Goal: Task Accomplishment & Management: Manage account settings

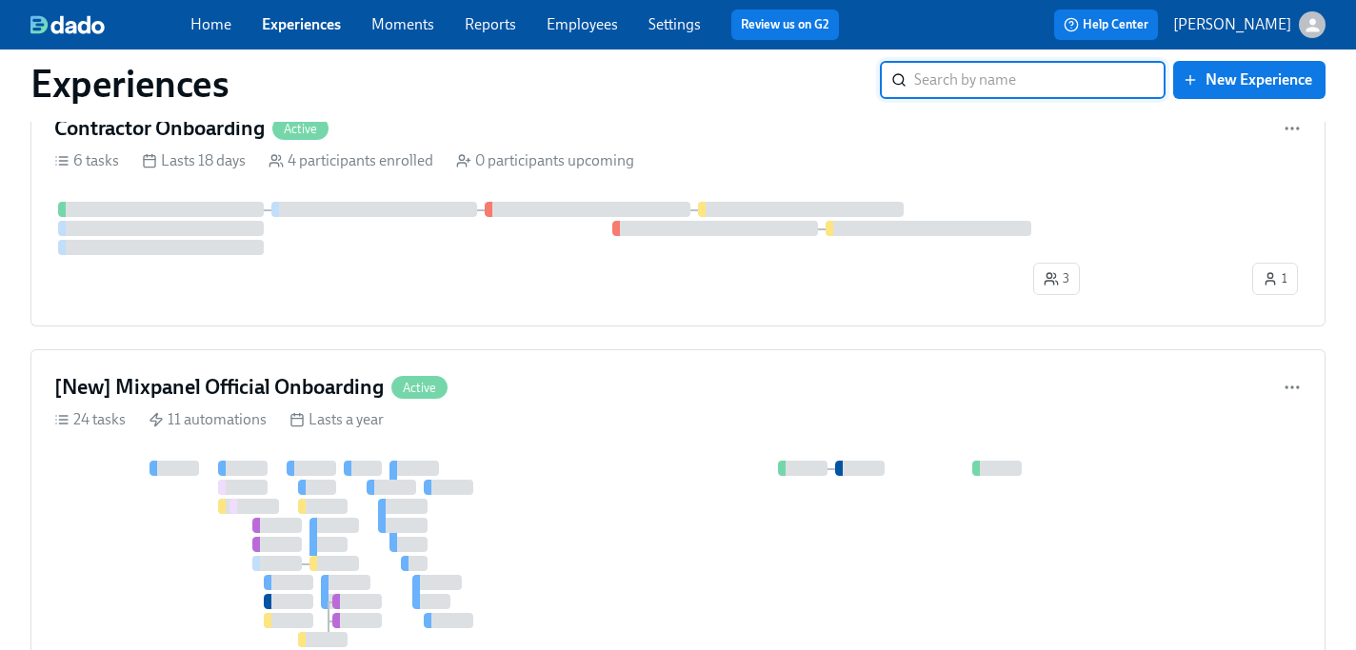
scroll to position [869, 0]
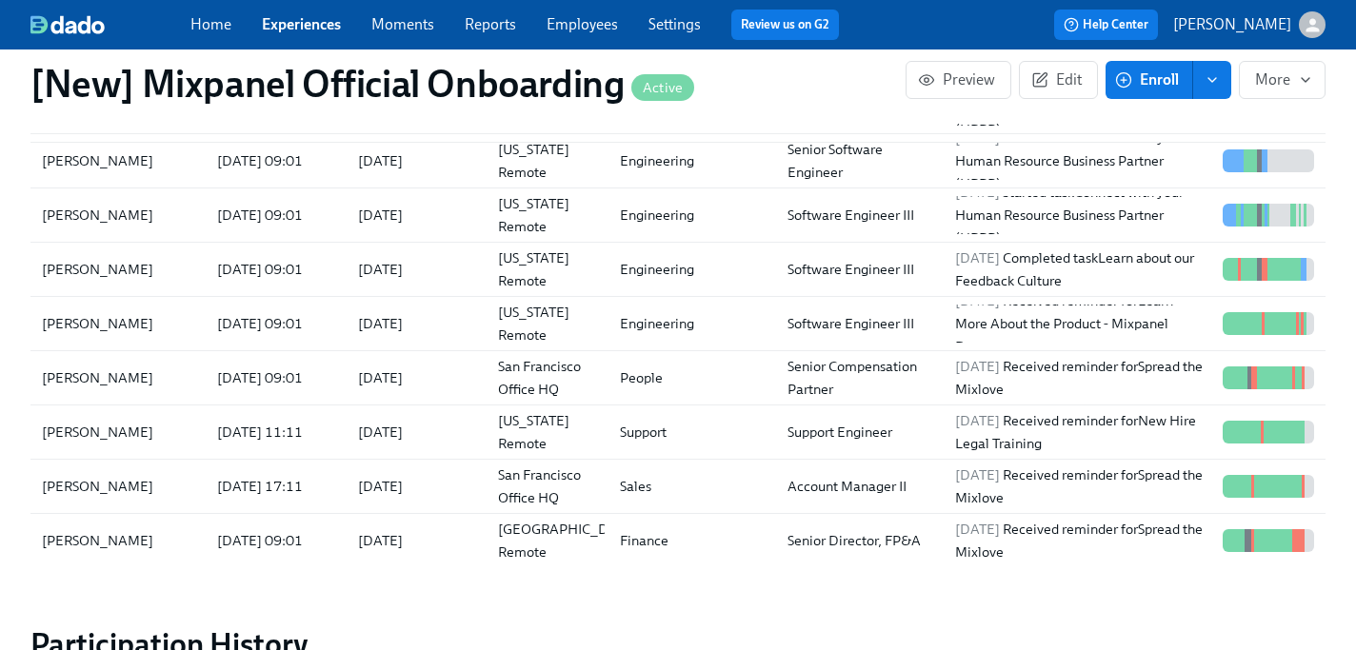
scroll to position [605, 0]
click at [728, 373] on div "People" at bounding box center [689, 379] width 168 height 38
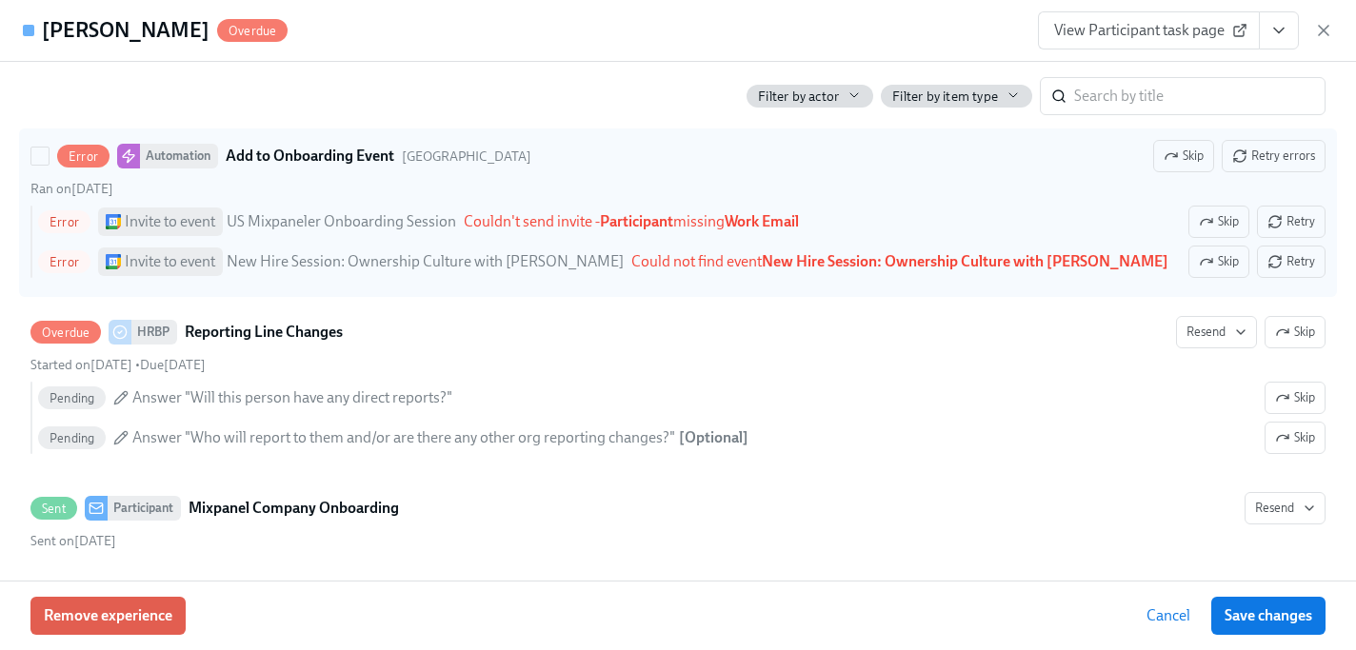
scroll to position [1275, 0]
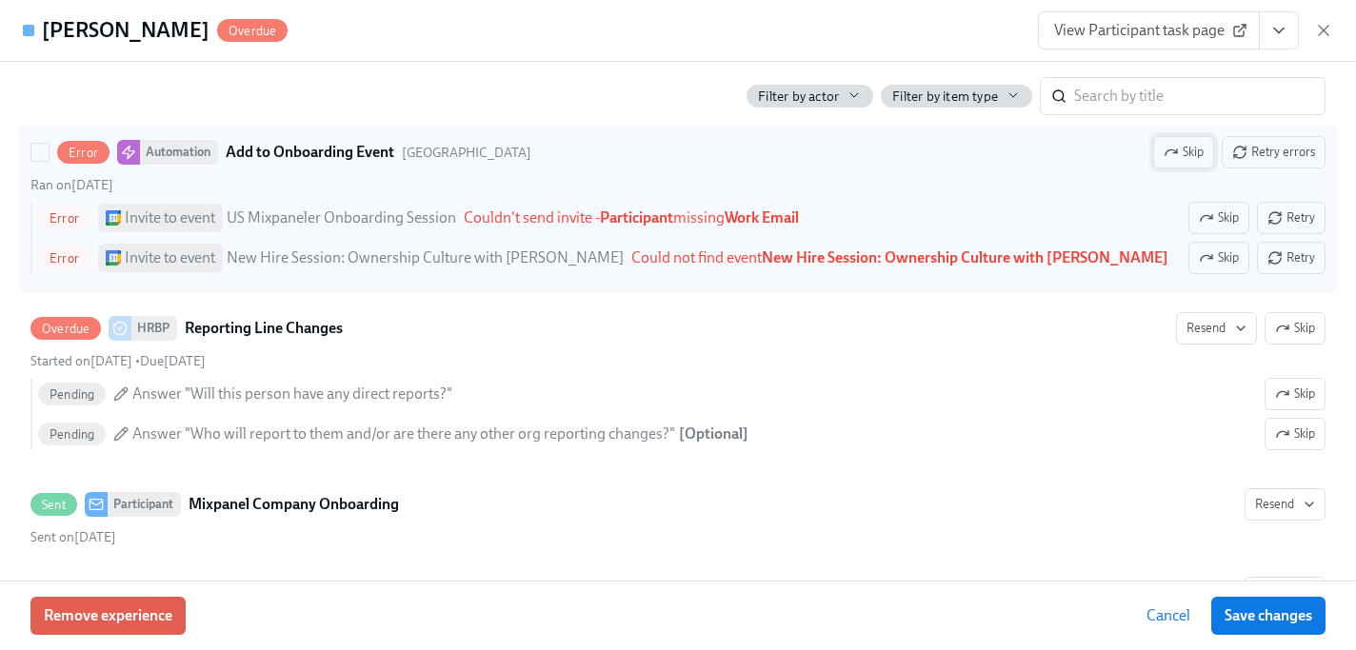
click at [1190, 162] on span "Skip" at bounding box center [1184, 152] width 40 height 19
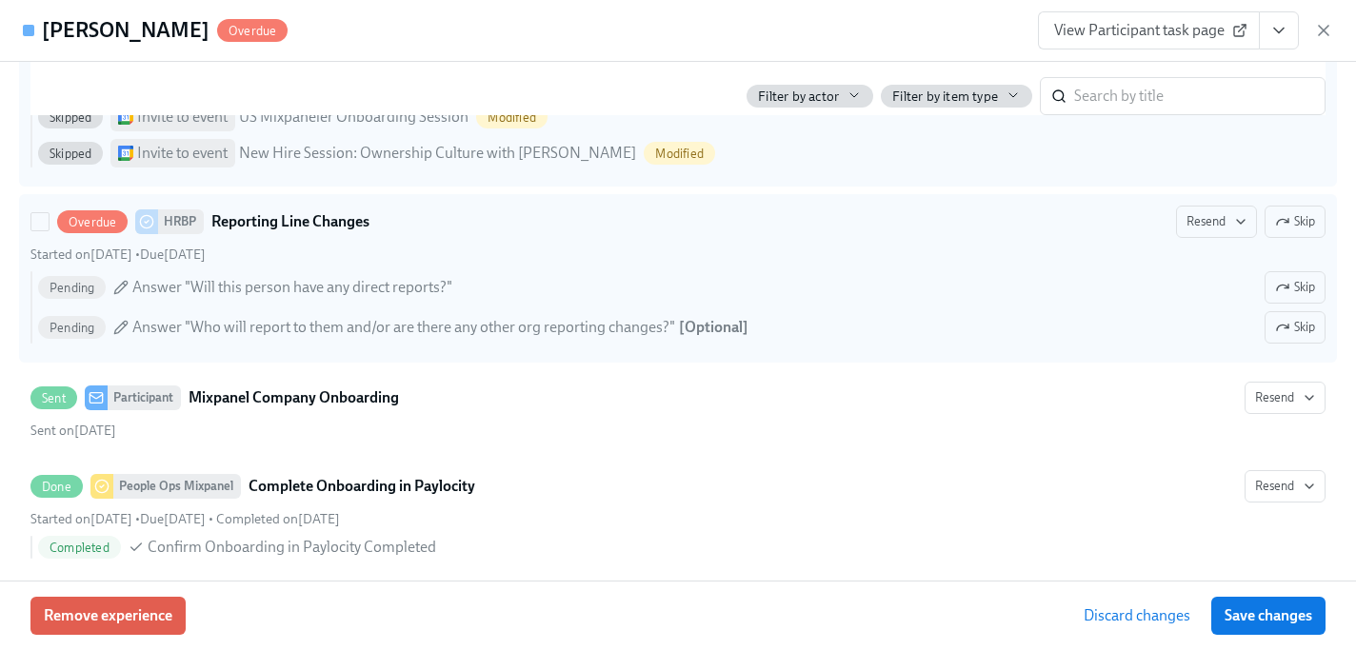
scroll to position [1375, 0]
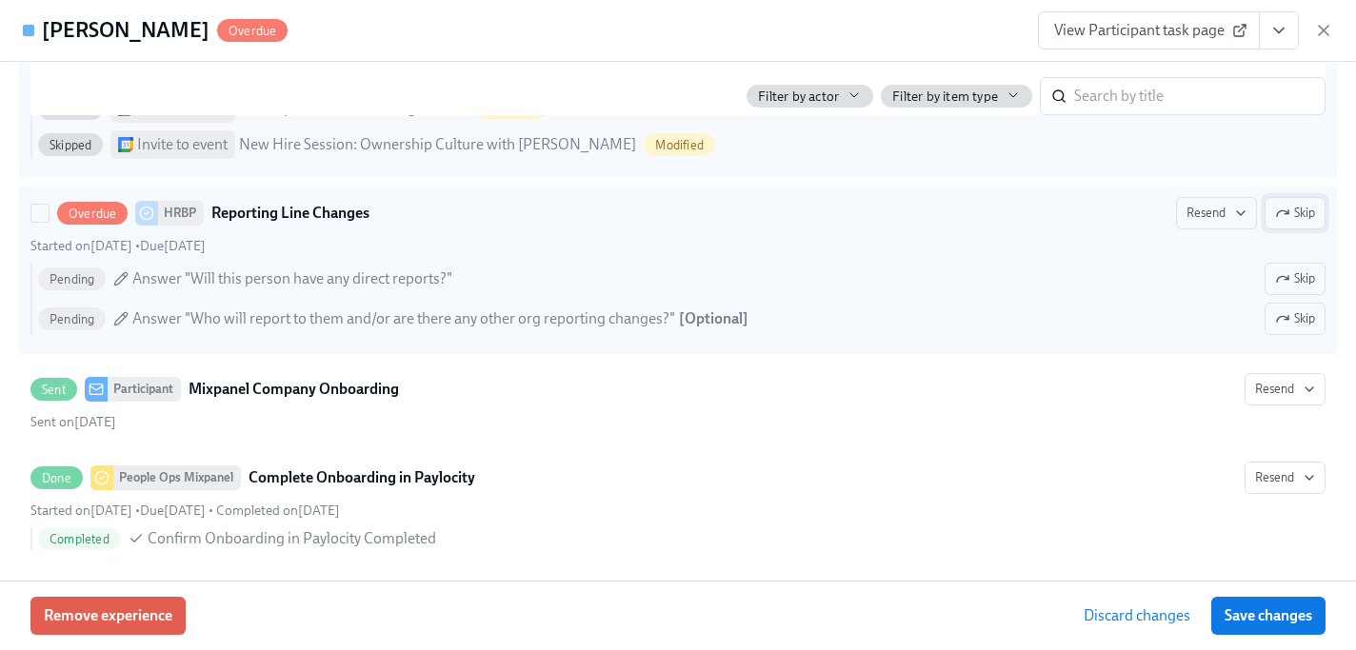
click at [1289, 230] on button "Skip" at bounding box center [1295, 213] width 61 height 32
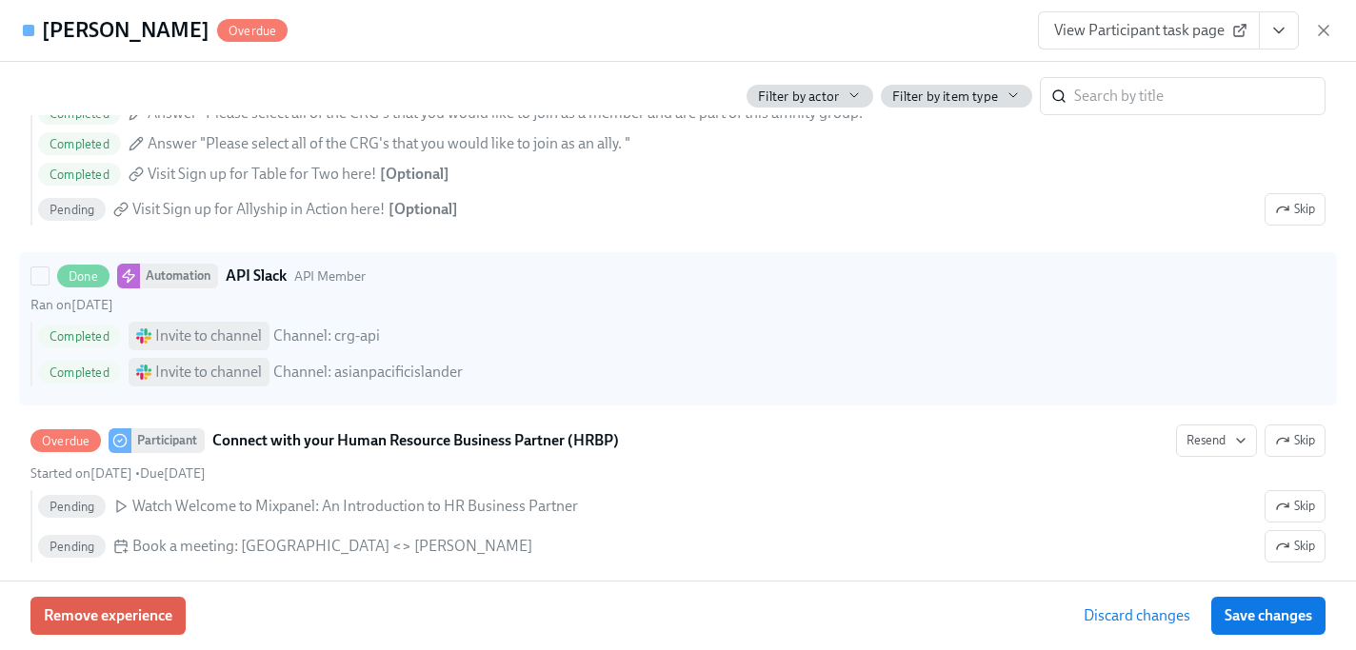
scroll to position [2895, 0]
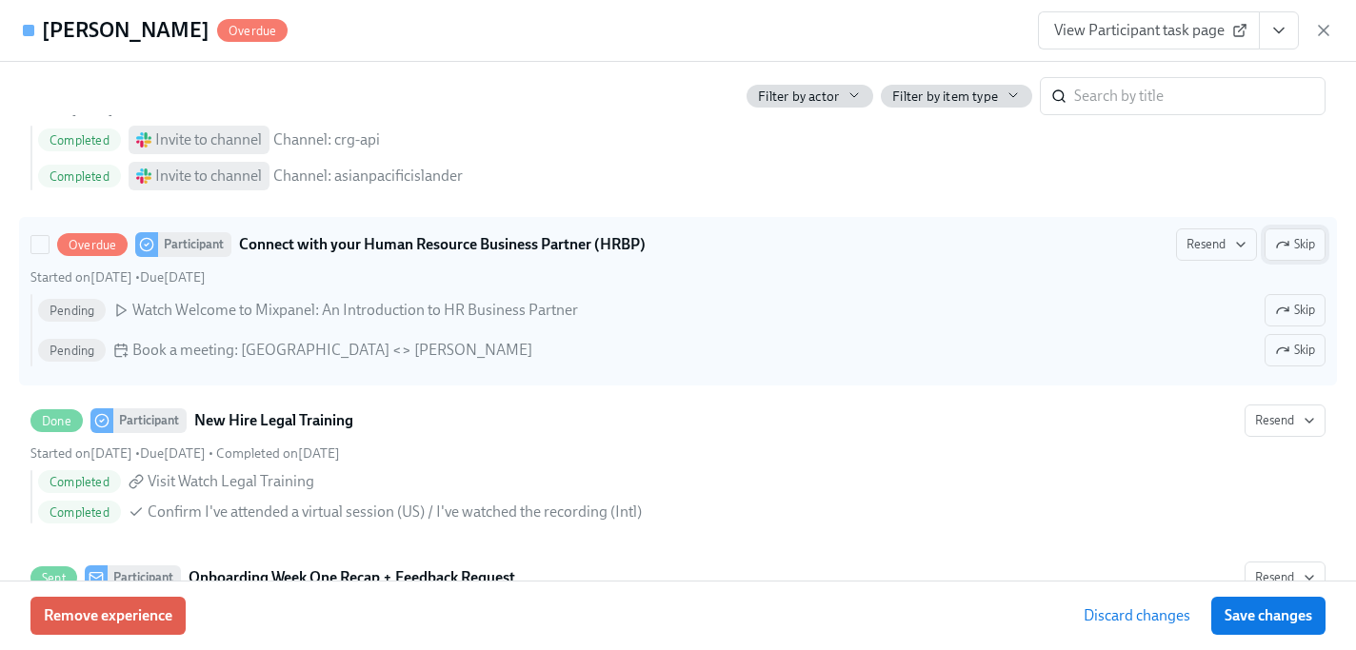
click at [1289, 250] on span "Skip" at bounding box center [1295, 244] width 40 height 19
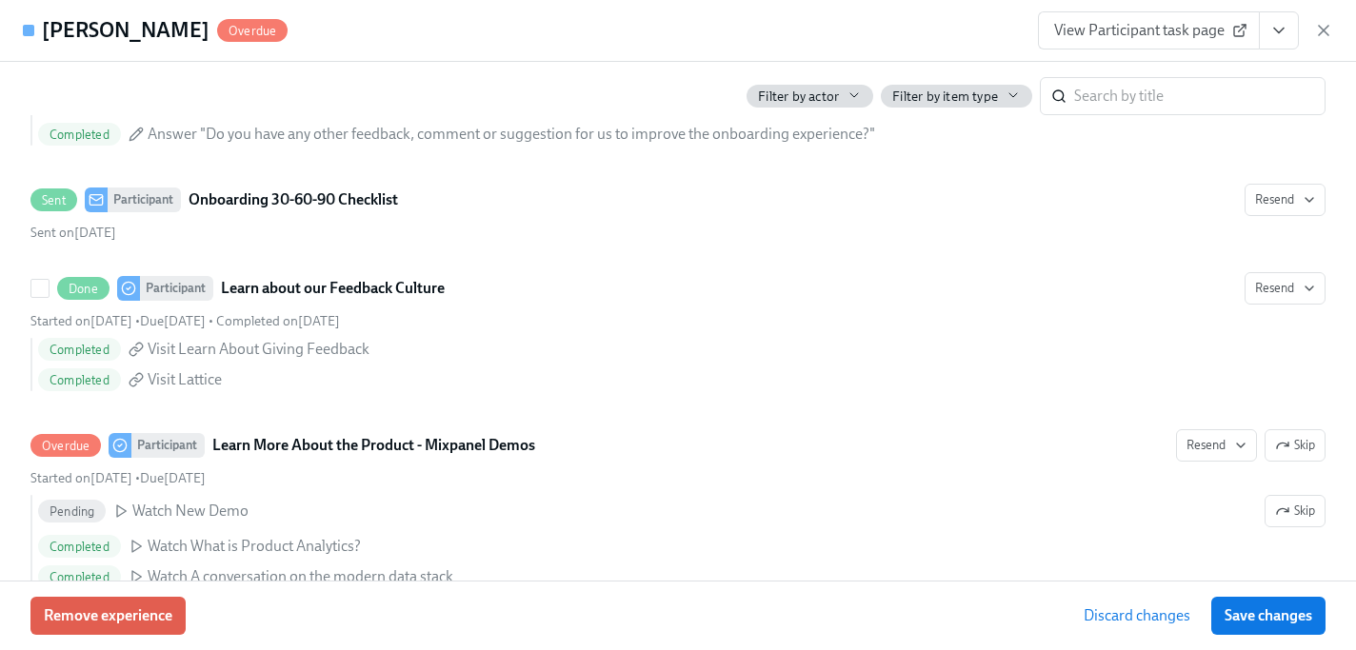
scroll to position [3805, 0]
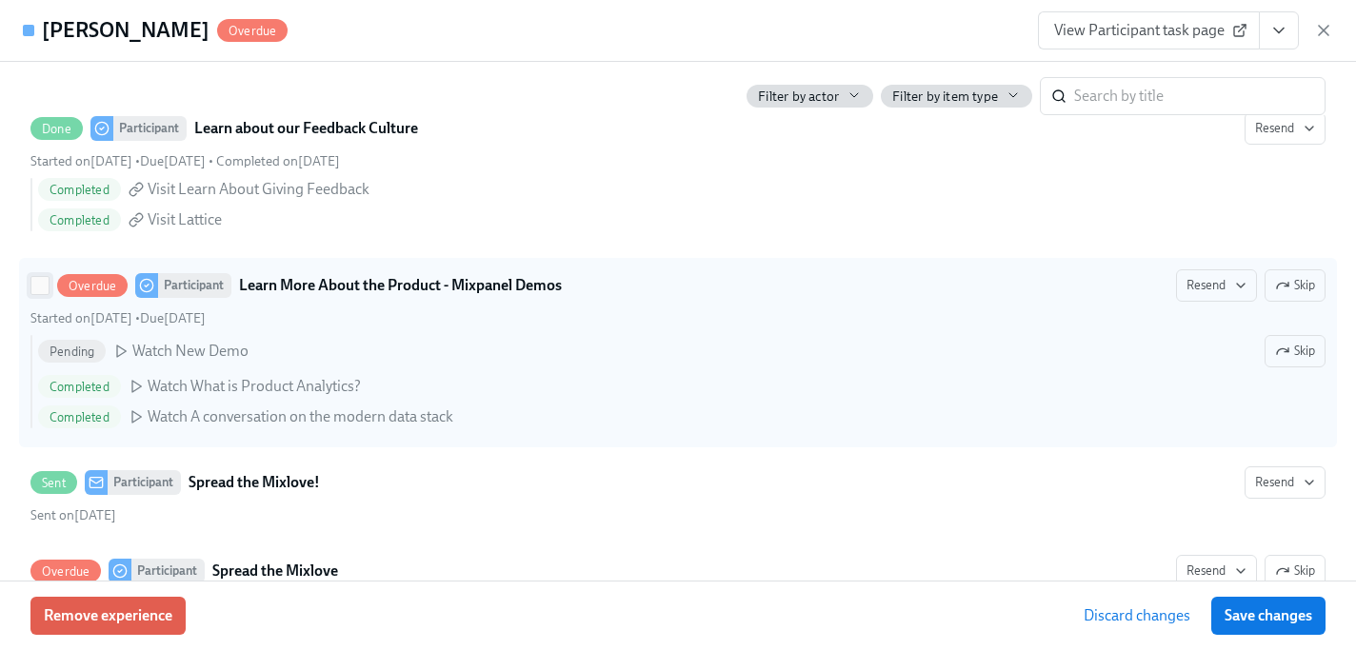
click at [36, 294] on input "Overdue Participant Learn More About the Product - Mixpanel Demos Resend Skip S…" at bounding box center [39, 285] width 17 height 17
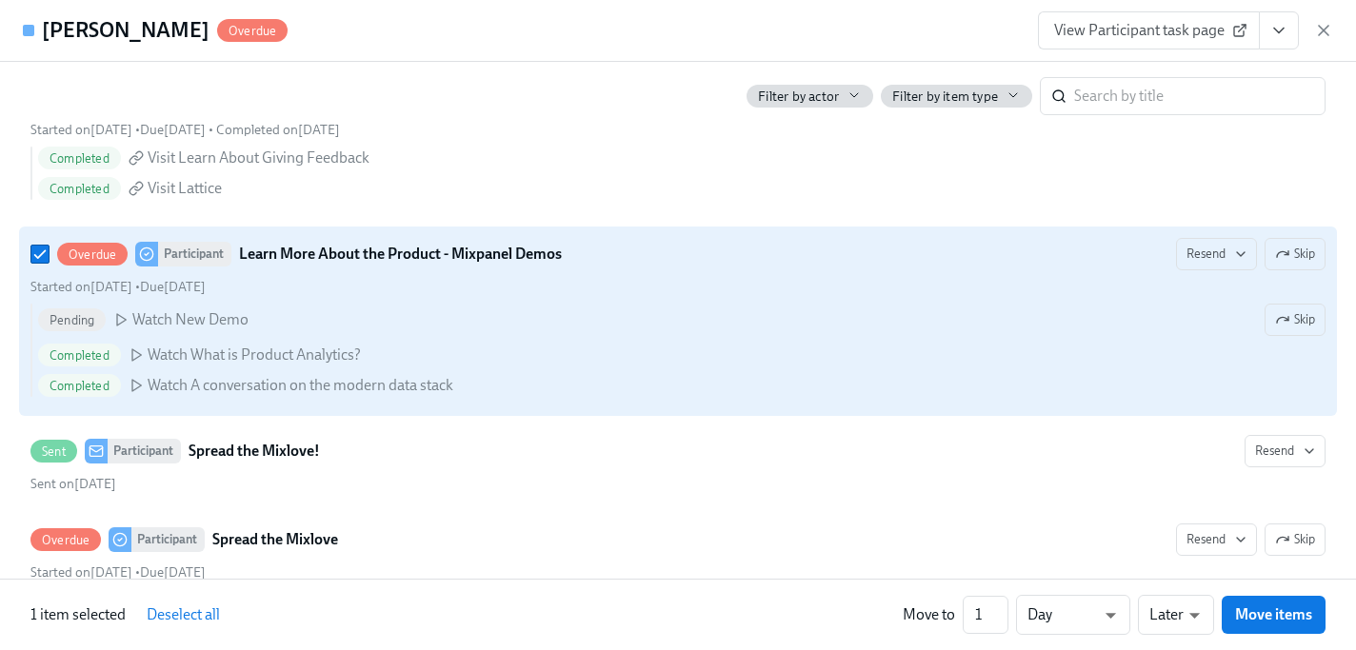
scroll to position [3834, 0]
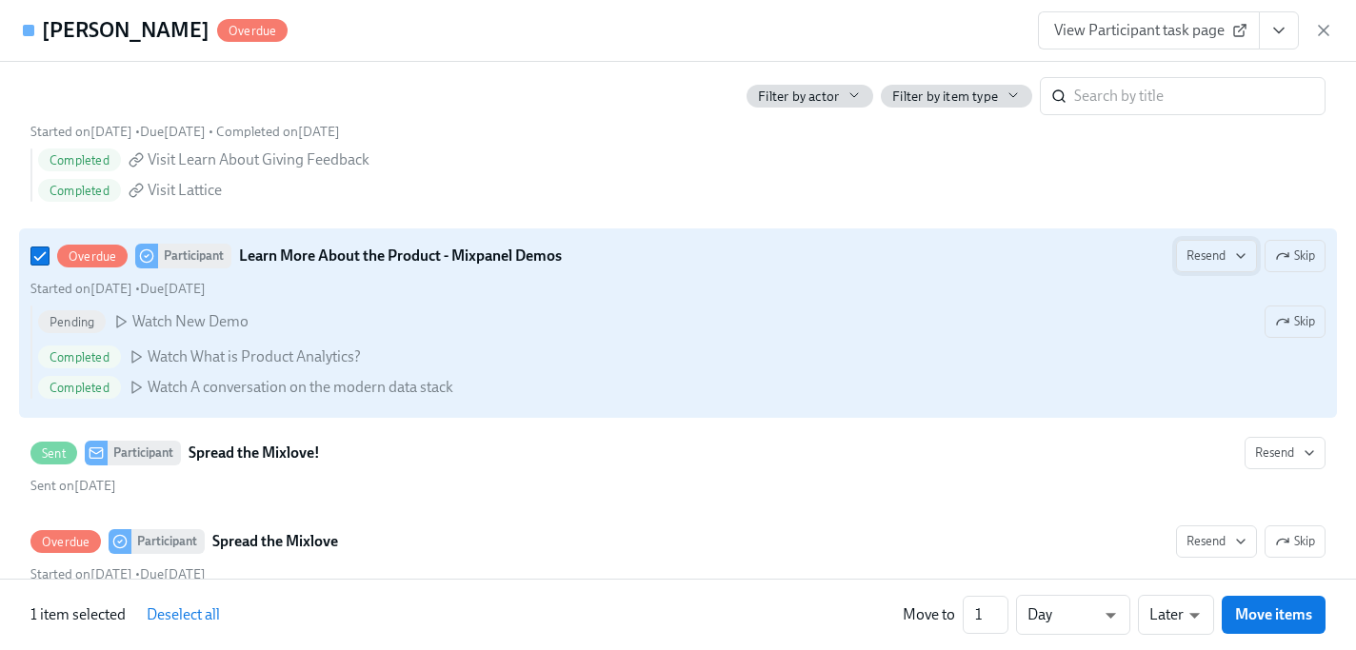
click at [1239, 264] on icon "button" at bounding box center [1240, 256] width 15 height 15
click at [1239, 267] on div at bounding box center [678, 325] width 1356 height 650
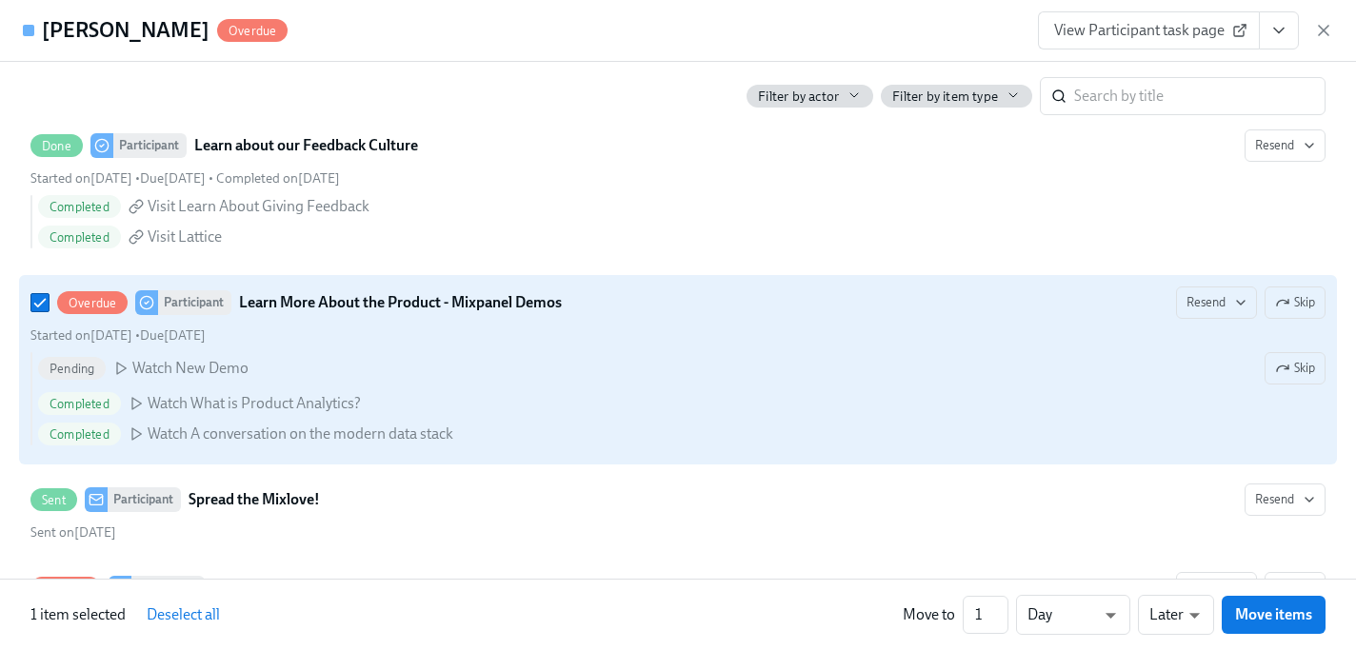
scroll to position [3731, 0]
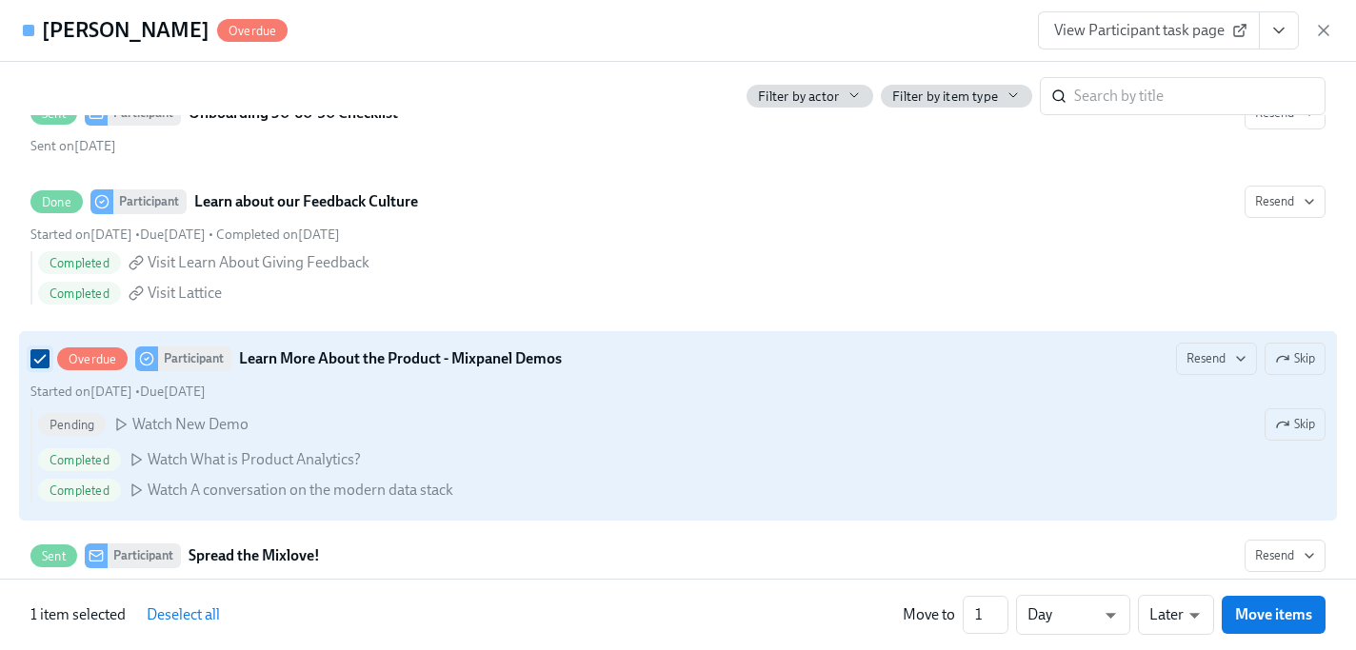
click at [37, 368] on input "Overdue Participant Learn More About the Product - Mixpanel Demos Resend Skip S…" at bounding box center [39, 358] width 17 height 17
checkbox input "false"
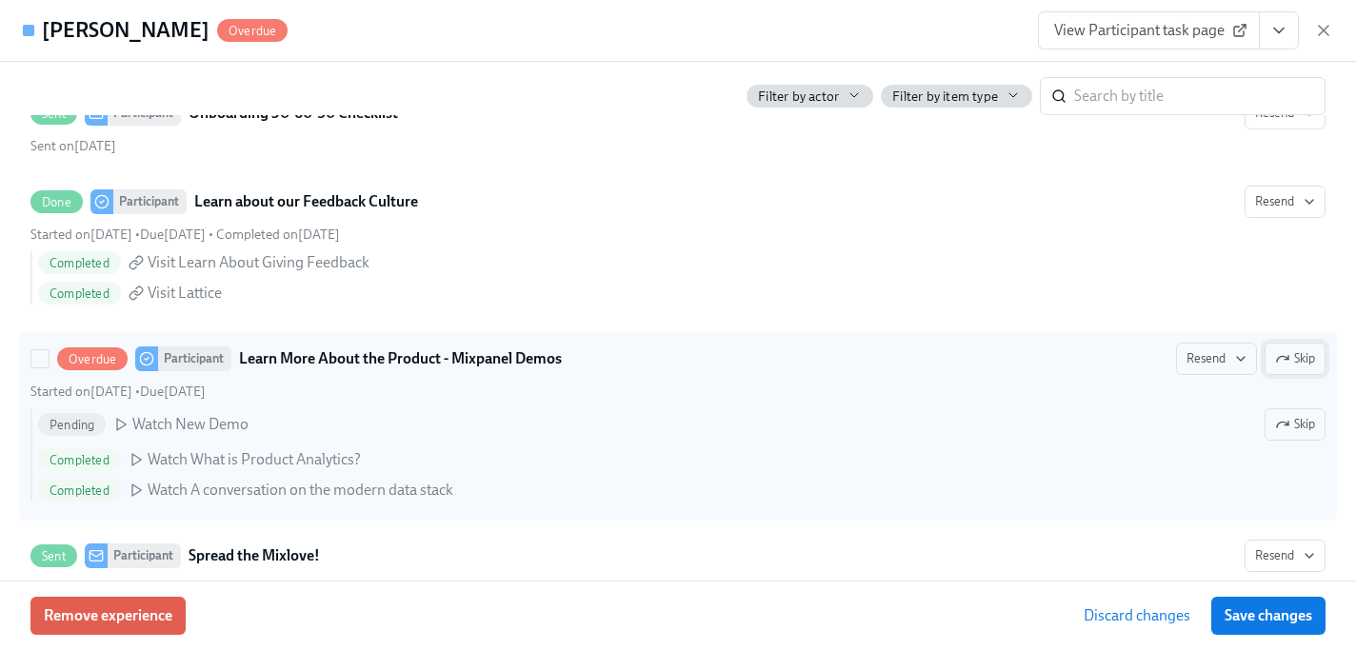
click at [1297, 359] on span "Skip" at bounding box center [1295, 359] width 40 height 19
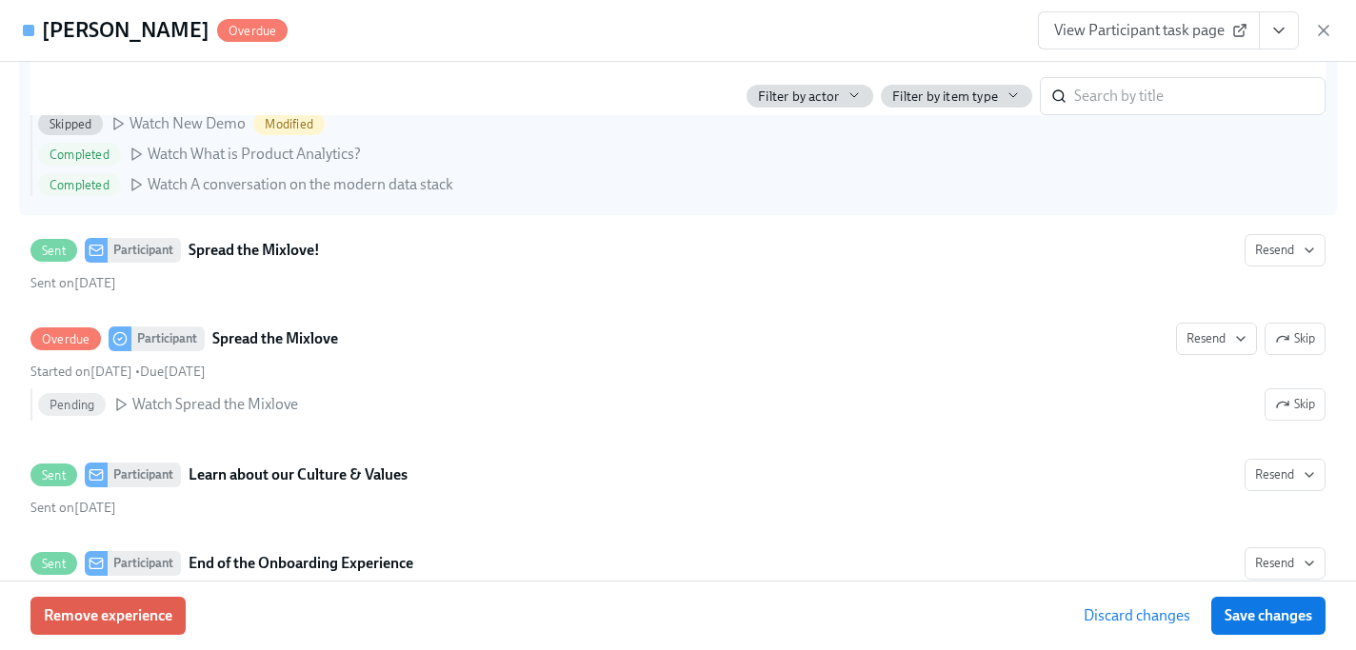
scroll to position [4028, 0]
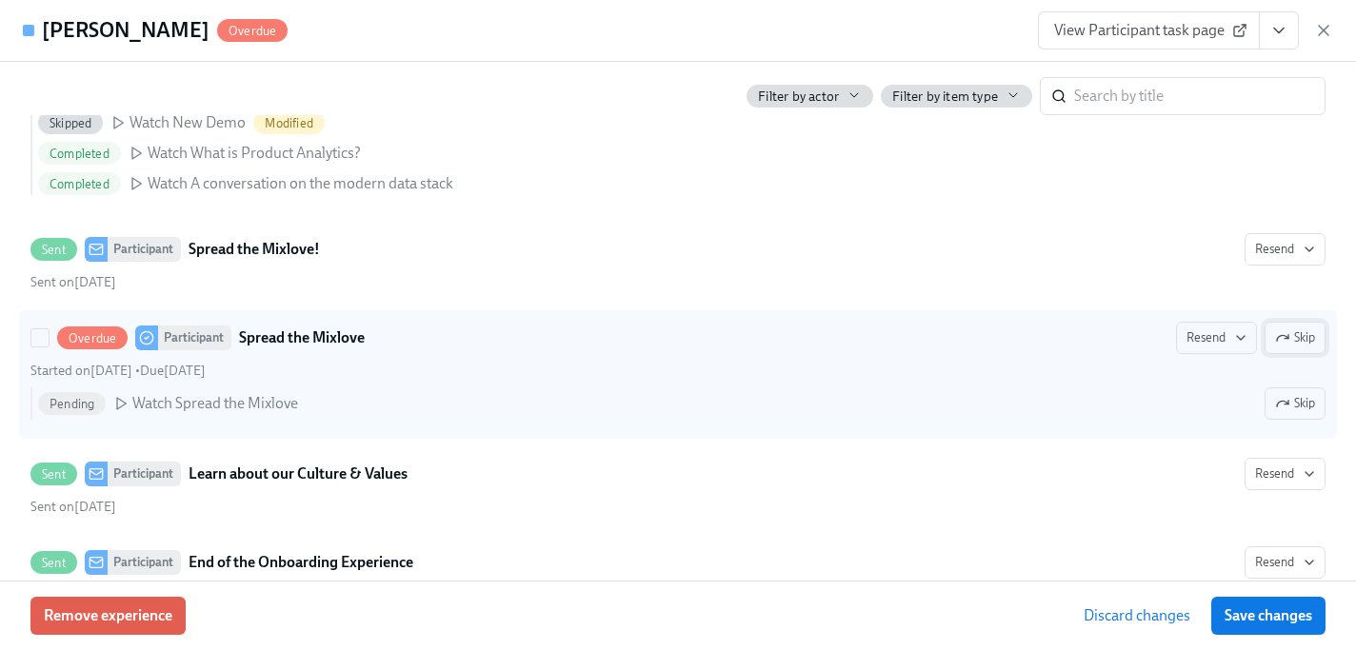
click at [1295, 337] on span "Skip" at bounding box center [1295, 338] width 40 height 19
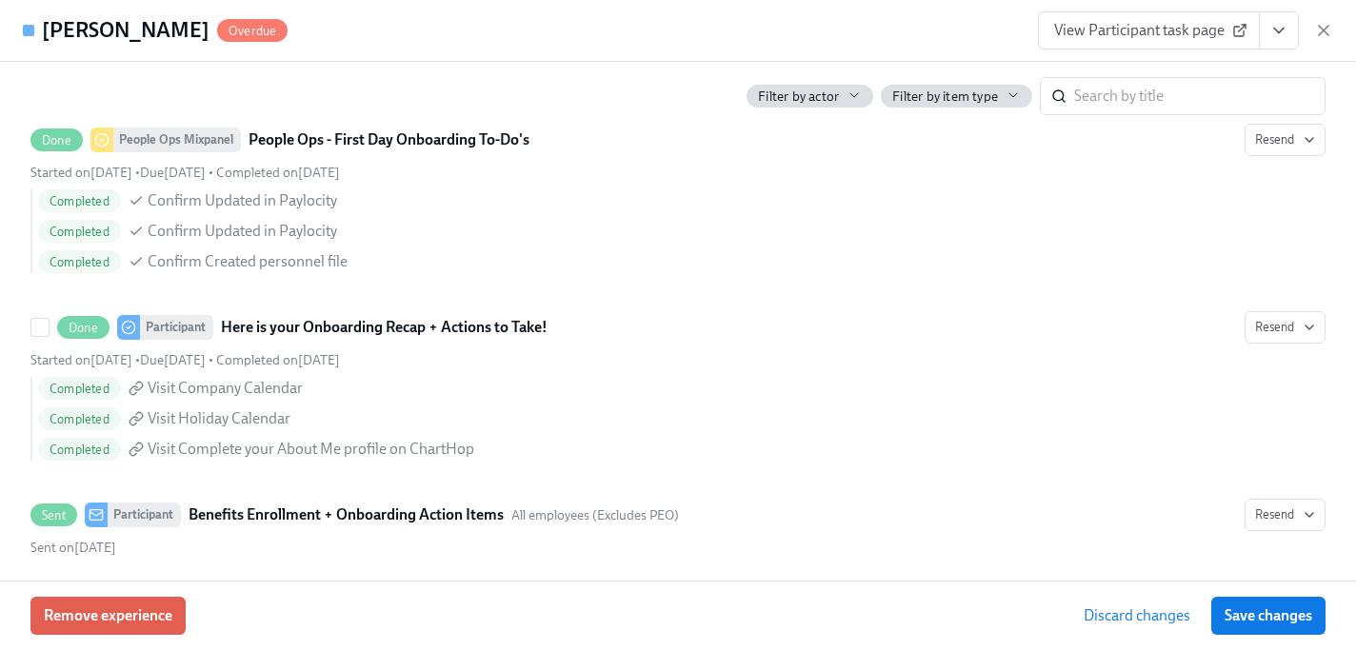
scroll to position [1899, 0]
